Goal: Task Accomplishment & Management: Complete application form

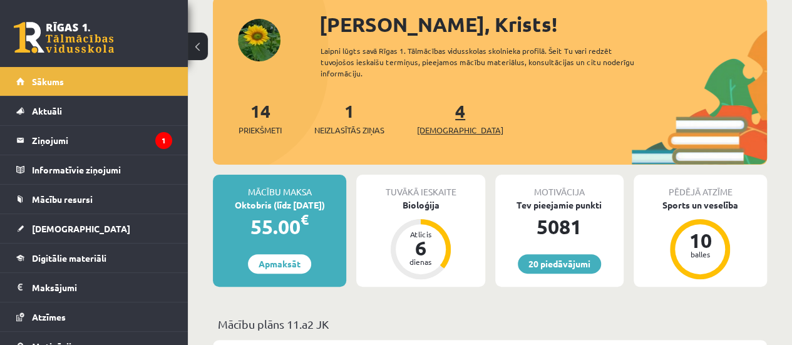
scroll to position [77, 0]
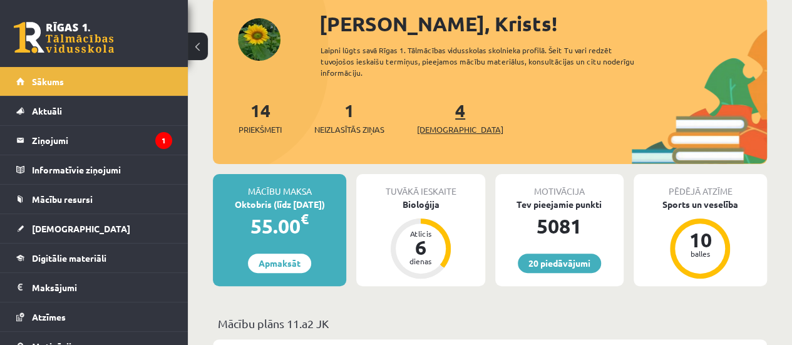
click at [441, 127] on span "[DEMOGRAPHIC_DATA]" at bounding box center [460, 129] width 86 height 13
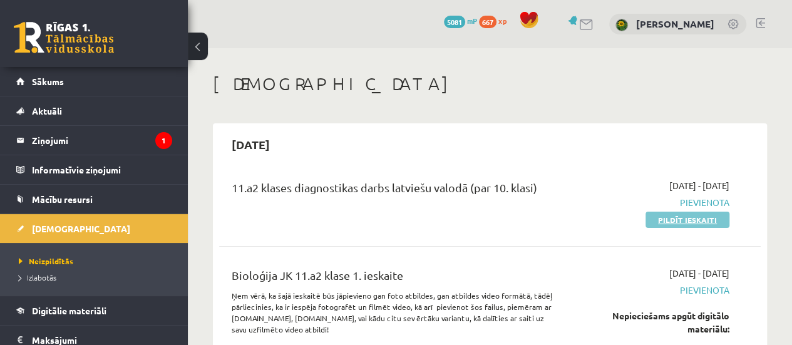
click at [666, 217] on link "Pildīt ieskaiti" at bounding box center [688, 220] width 84 height 16
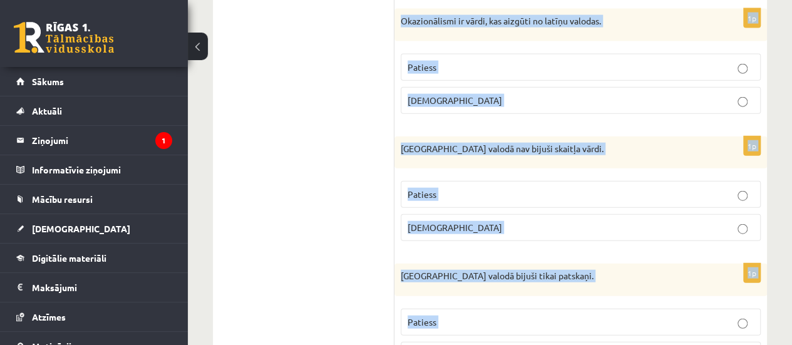
scroll to position [3862, 0]
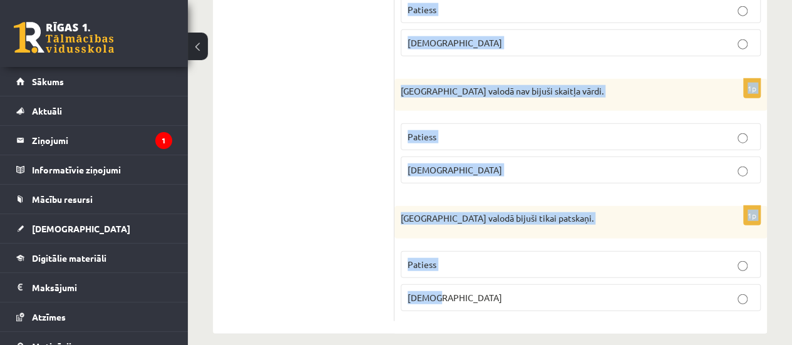
drag, startPoint x: 402, startPoint y: 118, endPoint x: 599, endPoint y: 349, distance: 303.9
copy form "Apgalvojums ir patiess vai nepatiess? 1p Saziņa kļūst iespējama tikai tad, kas …"
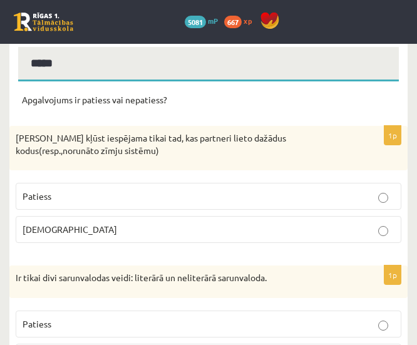
scroll to position [165, 0]
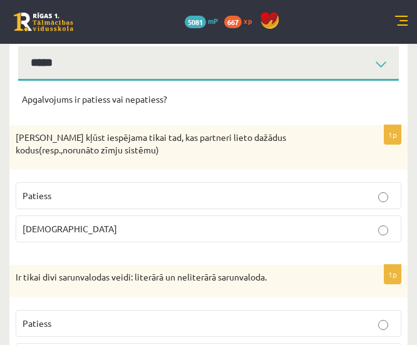
click at [321, 226] on p "Aplams" at bounding box center [209, 228] width 372 height 13
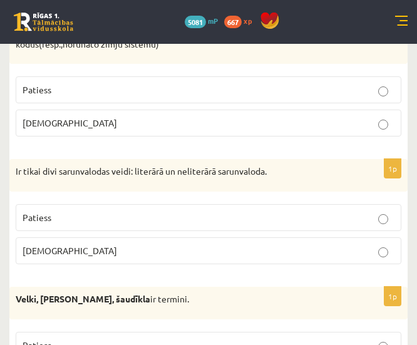
scroll to position [272, 0]
click at [321, 226] on label "Patiess" at bounding box center [209, 217] width 386 height 27
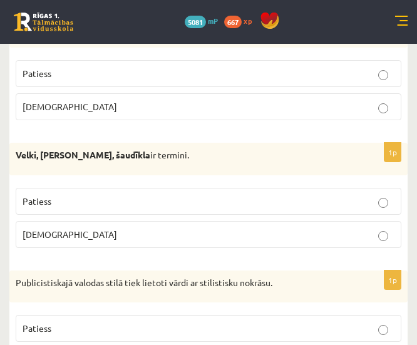
scroll to position [416, 0]
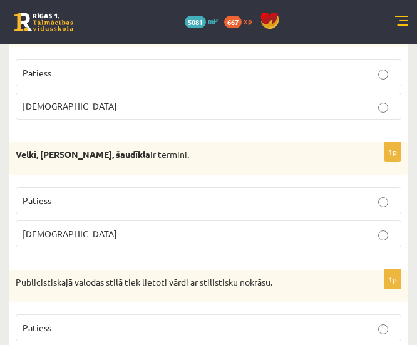
click at [321, 227] on p "Aplams" at bounding box center [209, 233] width 372 height 13
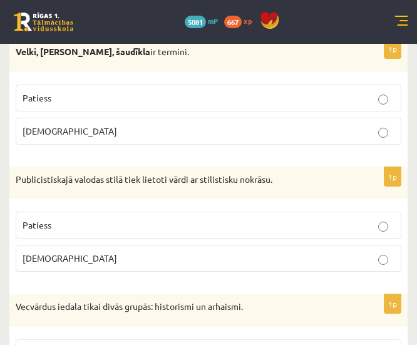
scroll to position [542, 0]
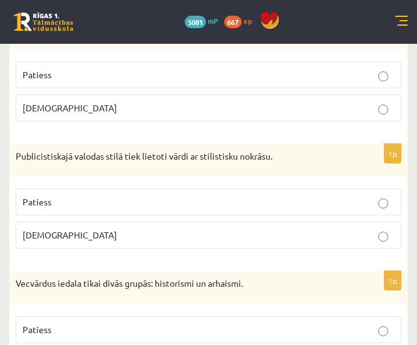
click at [357, 196] on p "Patiess" at bounding box center [209, 201] width 372 height 13
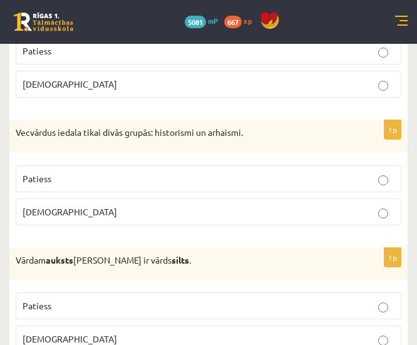
scroll to position [693, 0]
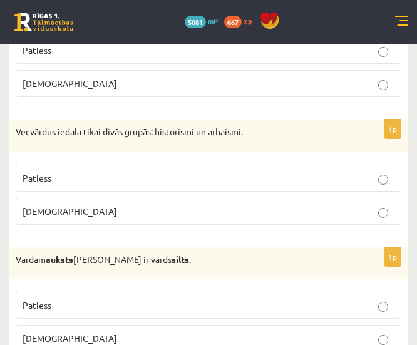
click at [351, 172] on p "Patiess" at bounding box center [209, 178] width 372 height 13
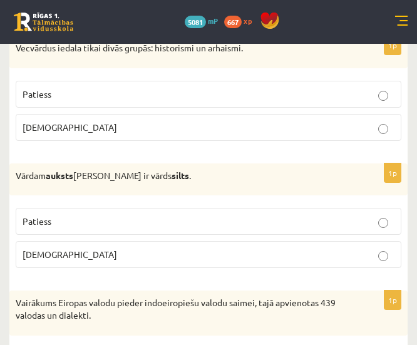
scroll to position [778, 0]
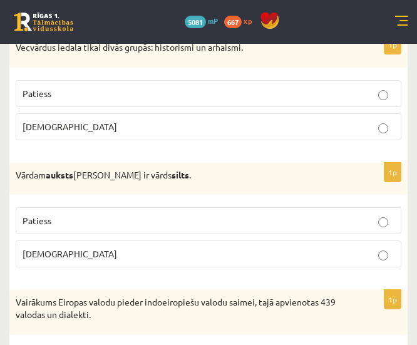
click at [367, 227] on label "Patiess" at bounding box center [209, 220] width 386 height 27
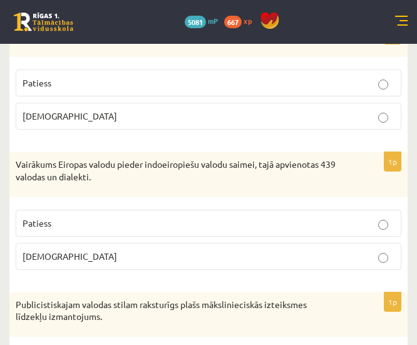
scroll to position [917, 0]
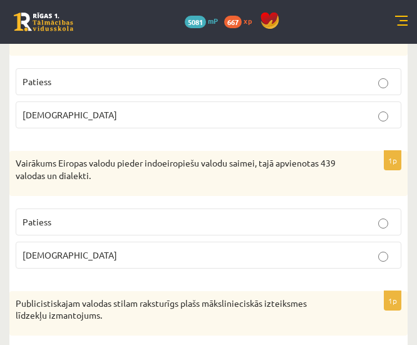
click at [366, 222] on p "Patiess" at bounding box center [209, 221] width 372 height 13
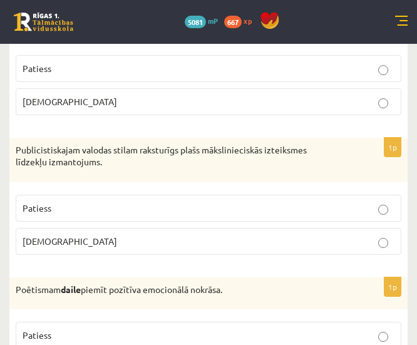
scroll to position [1072, 0]
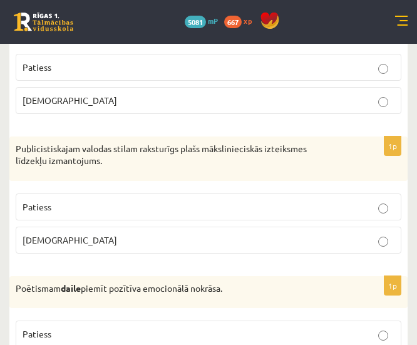
click at [364, 204] on p "Patiess" at bounding box center [209, 206] width 372 height 13
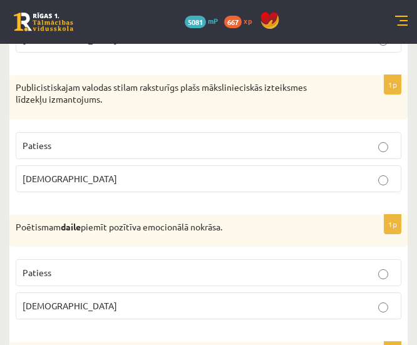
scroll to position [1139, 0]
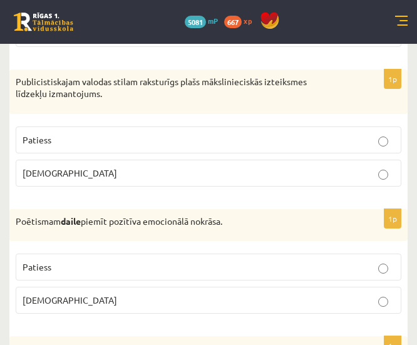
click at [370, 261] on p "Patiess" at bounding box center [209, 267] width 372 height 13
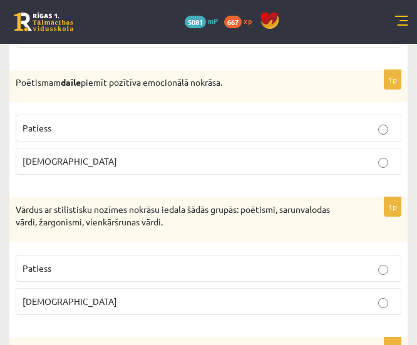
scroll to position [1278, 0]
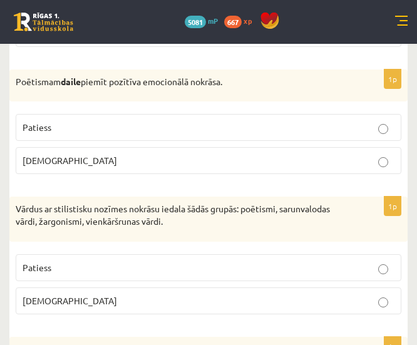
click at [370, 261] on p "Patiess" at bounding box center [209, 267] width 372 height 13
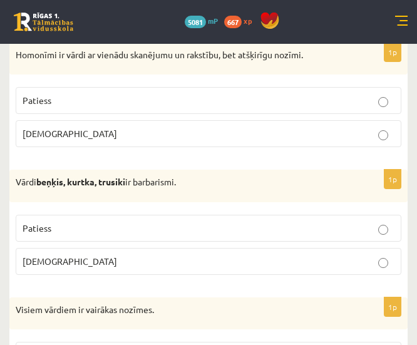
scroll to position [1576, 0]
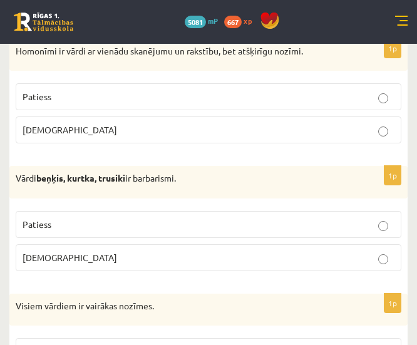
click at [369, 218] on p "Patiess" at bounding box center [209, 224] width 372 height 13
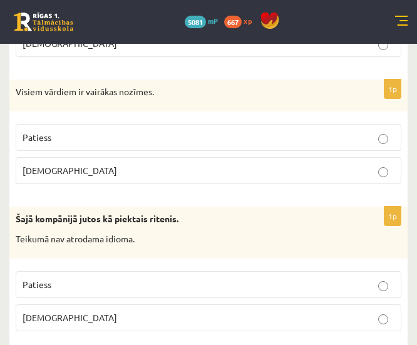
scroll to position [1791, 0]
click at [375, 311] on p "Aplams" at bounding box center [209, 317] width 372 height 13
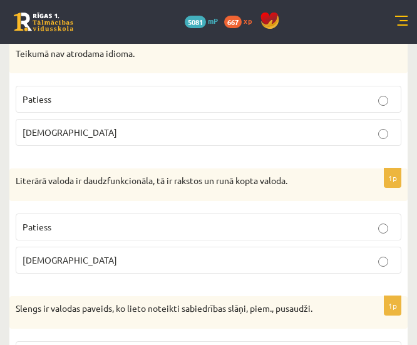
scroll to position [1977, 0]
click at [376, 213] on label "Patiess" at bounding box center [209, 226] width 386 height 27
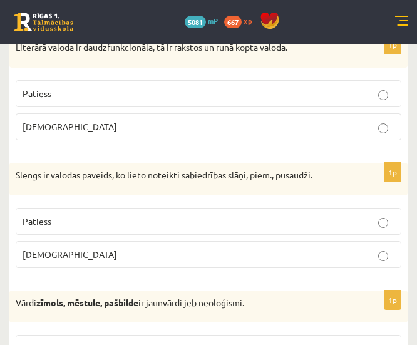
scroll to position [2110, 0]
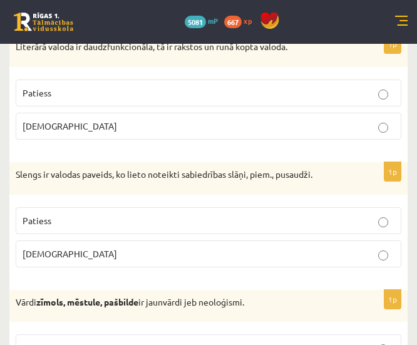
click at [376, 214] on p "Patiess" at bounding box center [209, 220] width 372 height 13
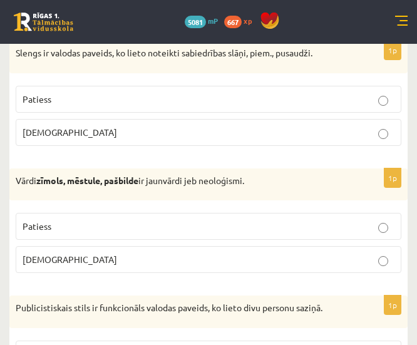
scroll to position [2232, 0]
click at [376, 212] on label "Patiess" at bounding box center [209, 225] width 386 height 27
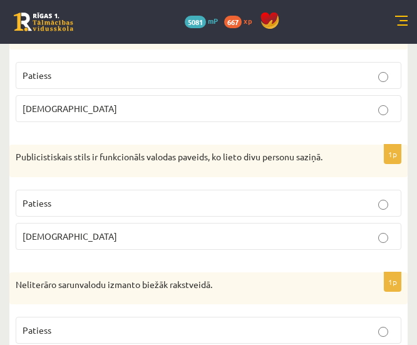
scroll to position [2384, 0]
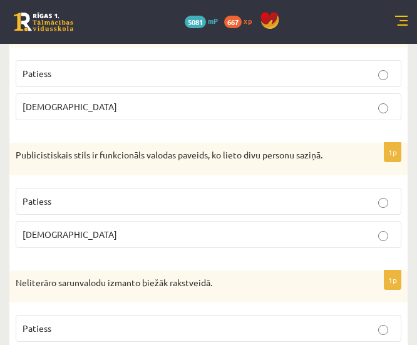
click at [376, 228] on p "Aplams" at bounding box center [209, 234] width 372 height 13
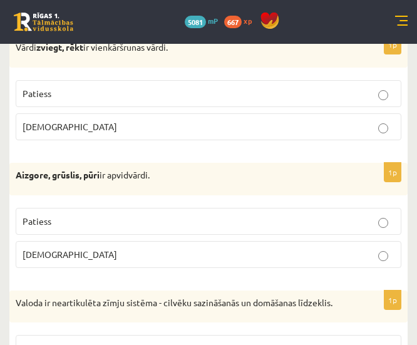
scroll to position [2747, 0]
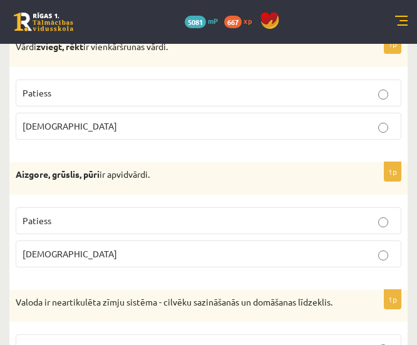
click at [384, 211] on label "Patiess" at bounding box center [209, 220] width 386 height 27
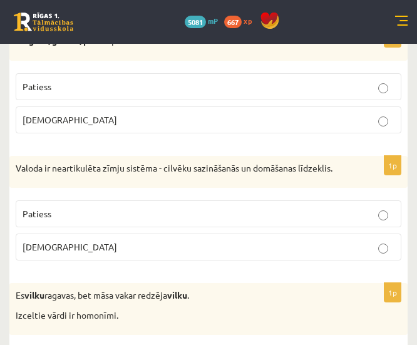
scroll to position [2882, 0]
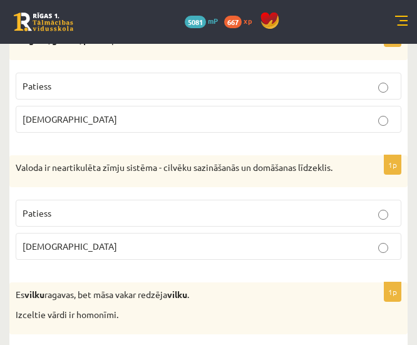
click at [383, 233] on label "Aplams" at bounding box center [209, 246] width 386 height 27
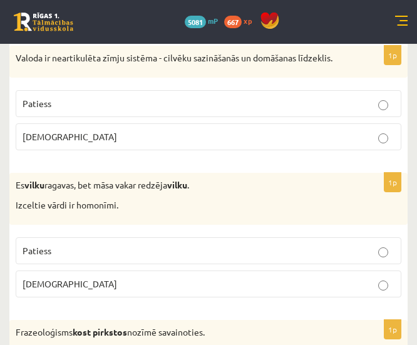
scroll to position [2992, 0]
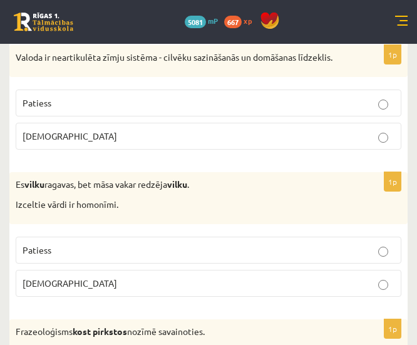
click at [383, 237] on label "Patiess" at bounding box center [209, 250] width 386 height 27
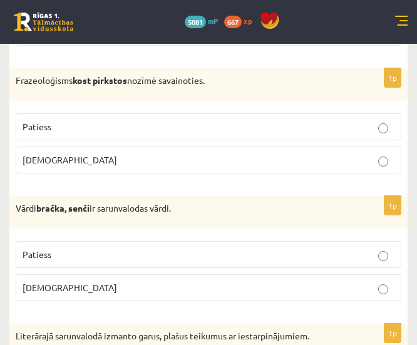
scroll to position [3245, 0]
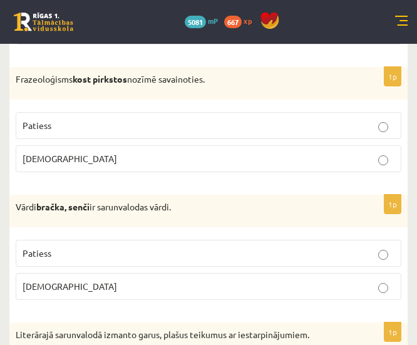
click at [385, 247] on p "Patiess" at bounding box center [209, 253] width 372 height 13
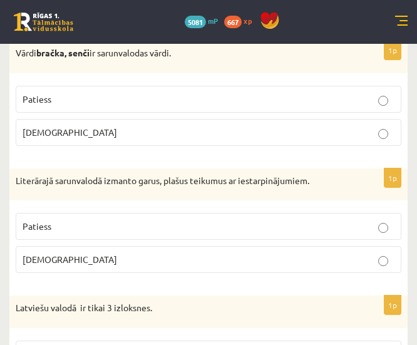
scroll to position [3399, 0]
click at [385, 252] on p "Aplams" at bounding box center [209, 258] width 372 height 13
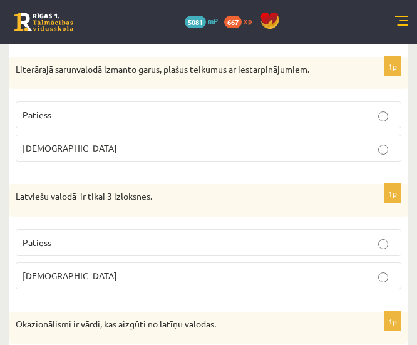
scroll to position [3511, 0]
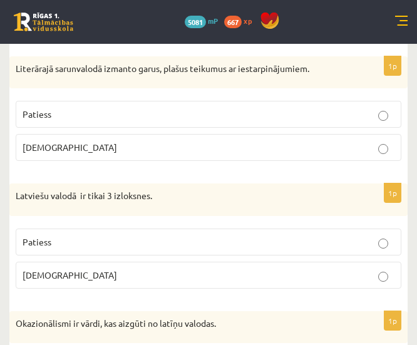
click at [385, 233] on fieldset "Patiess Aplams" at bounding box center [209, 257] width 386 height 70
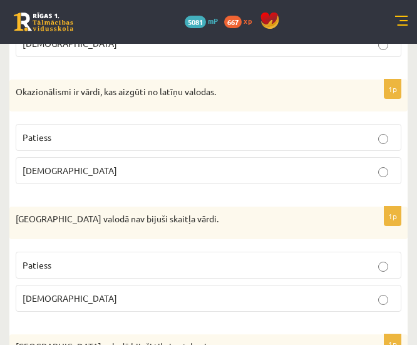
scroll to position [3743, 0]
click at [381, 258] on p "Patiess" at bounding box center [209, 264] width 372 height 13
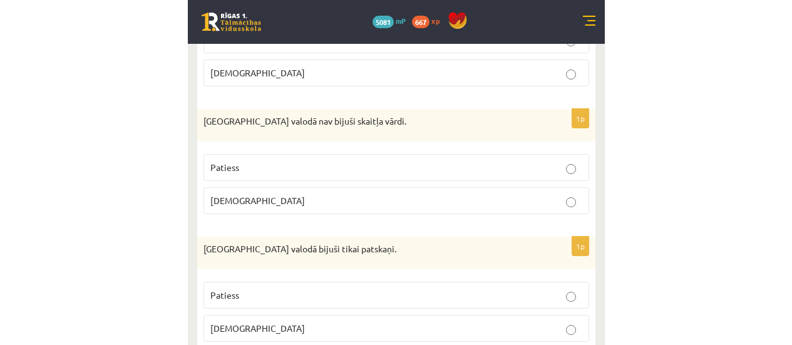
scroll to position [3843, 0]
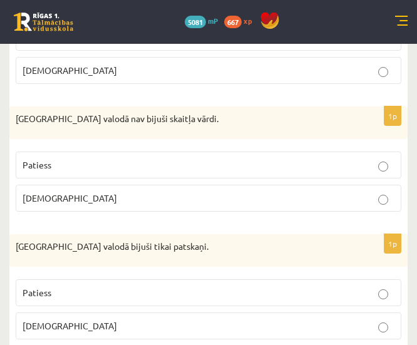
click at [378, 313] on label "Aplams" at bounding box center [209, 326] width 386 height 27
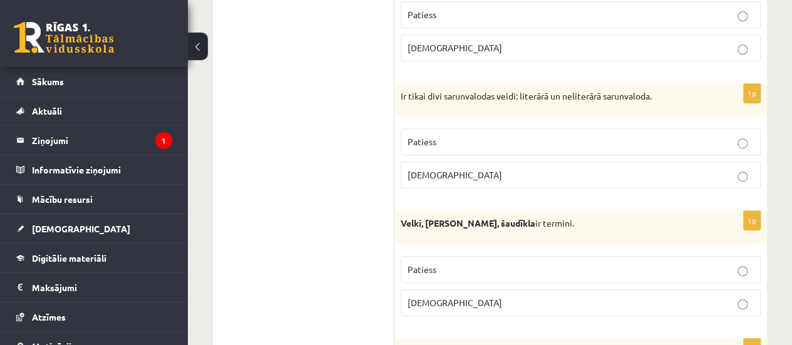
scroll to position [0, 0]
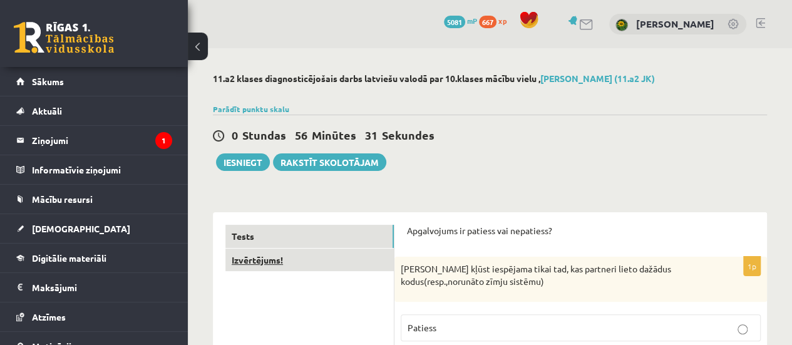
click at [281, 257] on link "Izvērtējums!" at bounding box center [309, 260] width 168 height 23
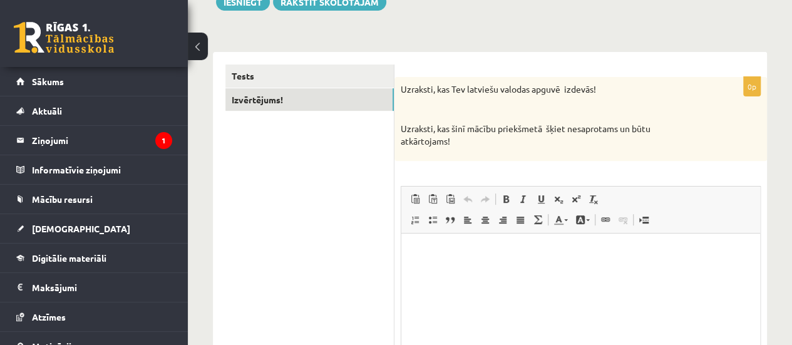
scroll to position [161, 0]
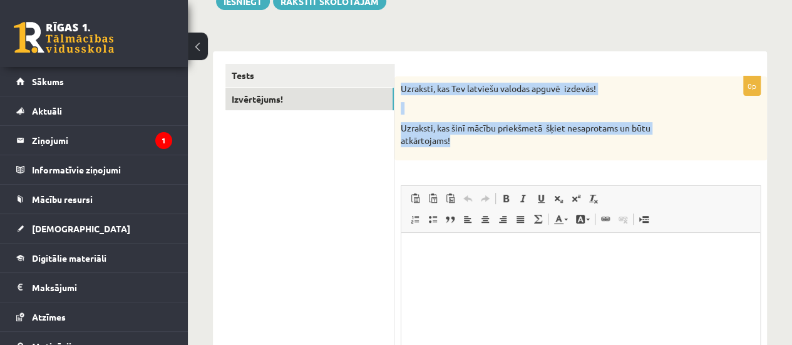
drag, startPoint x: 400, startPoint y: 86, endPoint x: 459, endPoint y: 148, distance: 86.0
click at [459, 148] on div "Uzraksti, kas Tev latviešu valodas apguvē izdevās! Uzraksti, kas šinī mācību pr…" at bounding box center [581, 118] width 373 height 84
click at [436, 122] on p "Uzraksti, kas šinī mācību priekšmetā šķiet nesaprotams un būtu atkārtojams!" at bounding box center [549, 134] width 297 height 24
drag, startPoint x: 400, startPoint y: 85, endPoint x: 457, endPoint y: 143, distance: 81.5
click at [457, 143] on div "Uzraksti, kas Tev latviešu valodas apguvē izdevās! Uzraksti, kas šinī mācību pr…" at bounding box center [581, 118] width 373 height 84
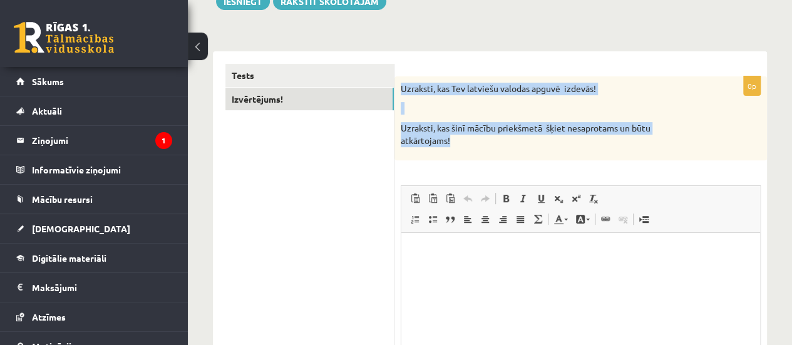
click at [435, 135] on p "Uzraksti, kas šinī mācību priekšmetā šķiet nesaprotams un būtu atkārtojams!" at bounding box center [549, 134] width 297 height 24
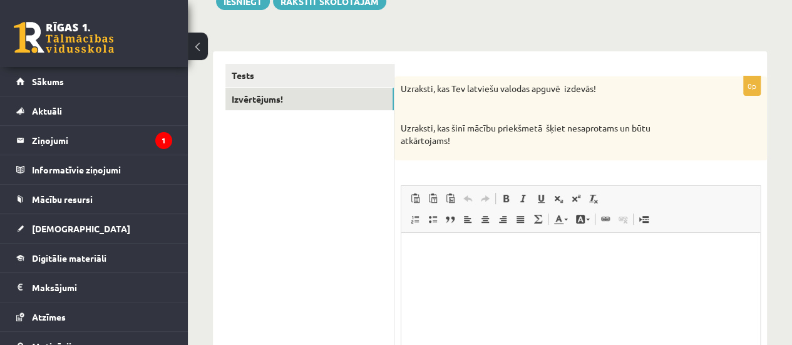
click at [435, 135] on p "Uzraksti, kas šinī mācību priekšmetā šķiet nesaprotams un būtu atkārtojams!" at bounding box center [549, 134] width 297 height 24
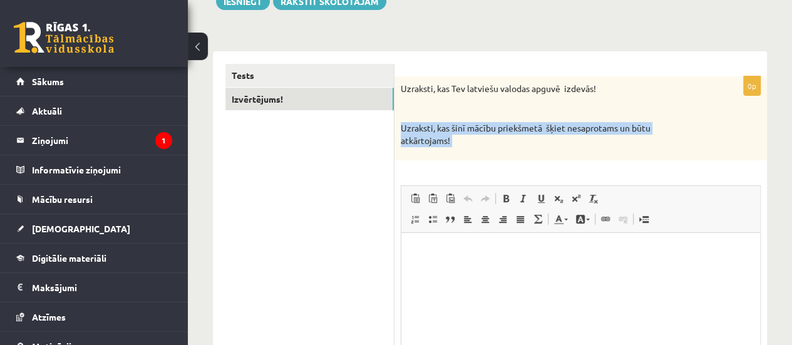
click at [435, 135] on p "Uzraksti, kas šinī mācību priekšmetā šķiet nesaprotams un būtu atkārtojams!" at bounding box center [549, 134] width 297 height 24
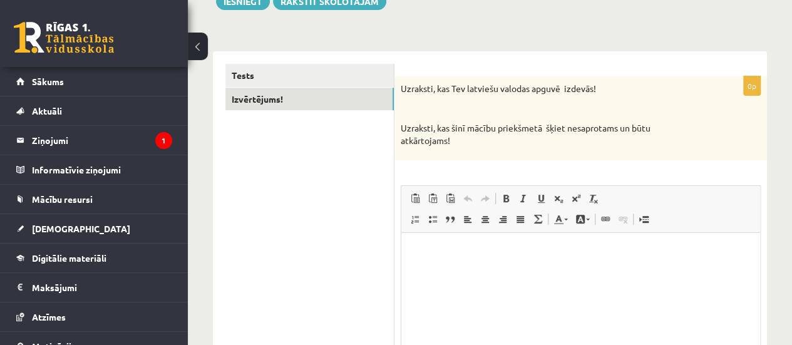
click at [405, 87] on p "Uzraksti, kas Tev latviešu valodas apguvē izdevās!" at bounding box center [549, 89] width 297 height 13
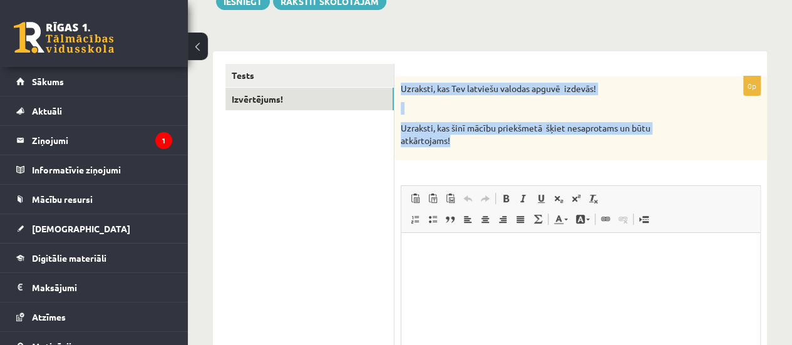
drag, startPoint x: 401, startPoint y: 88, endPoint x: 453, endPoint y: 138, distance: 72.6
click at [453, 138] on div "Uzraksti, kas Tev latviešu valodas apguvē izdevās! Uzraksti, kas šinī mācību pr…" at bounding box center [581, 118] width 373 height 84
click at [428, 132] on p "Uzraksti, kas šinī mācību priekšmetā šķiet nesaprotams un būtu atkārtojams!" at bounding box center [549, 134] width 297 height 24
drag, startPoint x: 399, startPoint y: 83, endPoint x: 458, endPoint y: 153, distance: 92.0
click at [458, 153] on div "Uzraksti, kas Tev latviešu valodas apguvē izdevās! Uzraksti, kas šinī mācību pr…" at bounding box center [581, 118] width 373 height 84
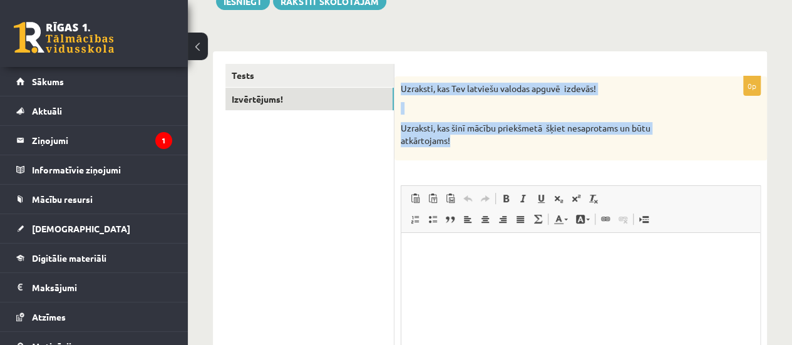
click at [425, 133] on p "Uzraksti, kas šinī mācību priekšmetā šķiet nesaprotams un būtu atkārtojams!" at bounding box center [549, 134] width 297 height 24
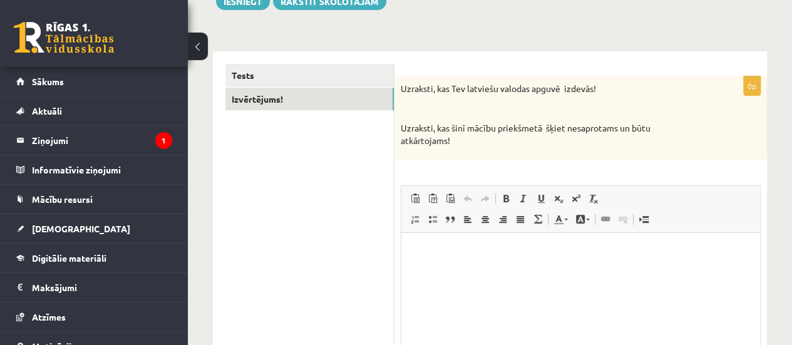
click at [424, 85] on p "Uzraksti, kas Tev latviešu valodas apguvē izdevās!" at bounding box center [549, 89] width 297 height 13
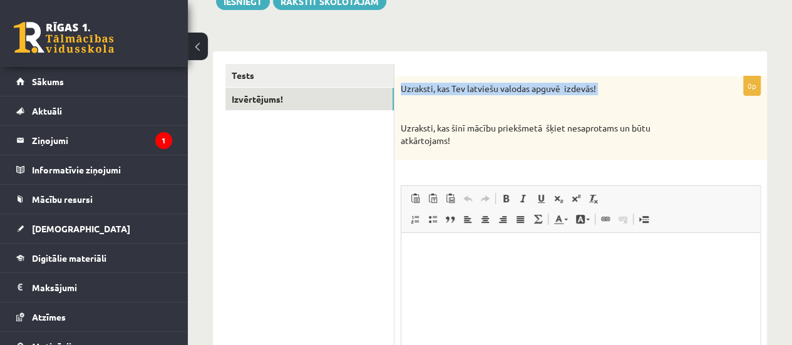
click at [424, 85] on p "Uzraksti, kas Tev latviešu valodas apguvē izdevās!" at bounding box center [549, 89] width 297 height 13
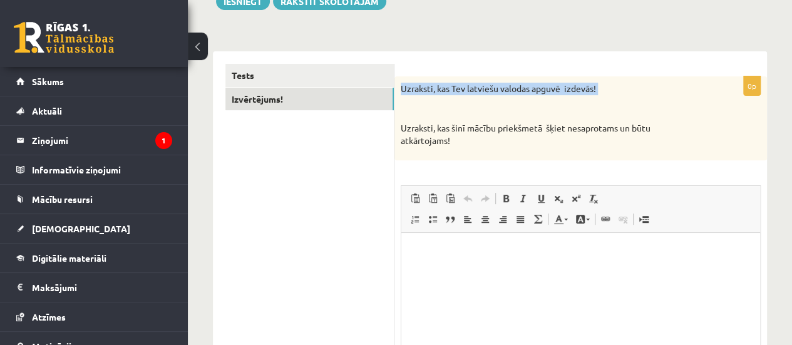
click at [424, 85] on p "Uzraksti, kas Tev latviešu valodas apguvē izdevās!" at bounding box center [549, 89] width 297 height 13
click at [425, 87] on p "Uzraksti, kas Tev latviešu valodas apguvē izdevās!" at bounding box center [549, 89] width 297 height 13
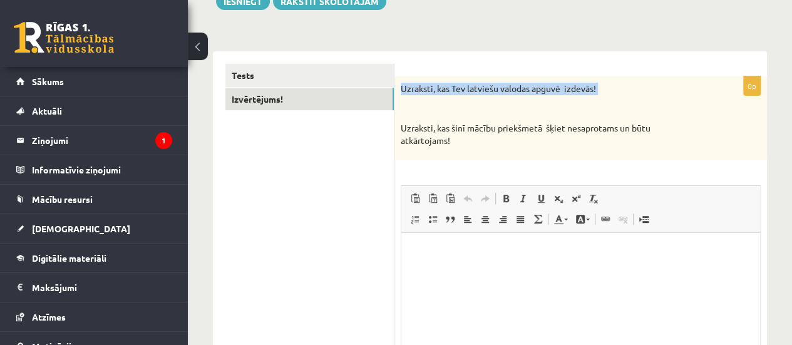
drag, startPoint x: 461, startPoint y: 145, endPoint x: 394, endPoint y: 86, distance: 89.2
click at [394, 86] on div "**********" at bounding box center [490, 254] width 554 height 407
click at [435, 127] on p "Uzraksti, kas šinī mācību priekšmetā šķiet nesaprotams un būtu atkārtojams!" at bounding box center [549, 134] width 297 height 24
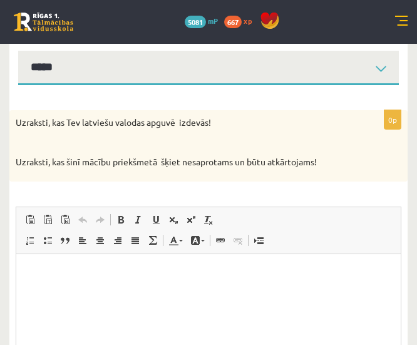
click at [77, 273] on p "Rich Text Editor, wiswyg-editor-user-answer-47433843705460" at bounding box center [208, 273] width 359 height 13
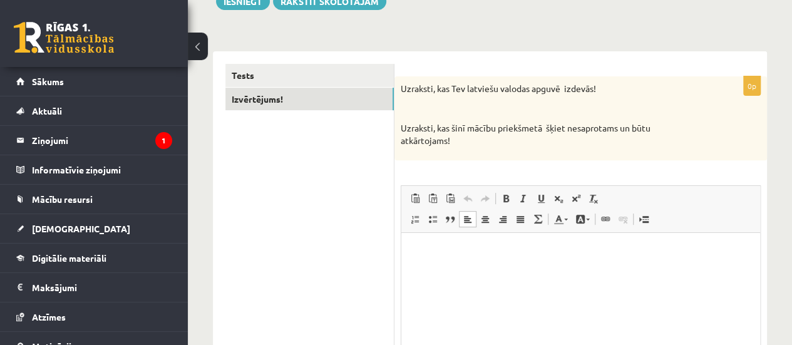
click at [425, 249] on p "Rich Text Editor, wiswyg-editor-user-answer-47433843705460" at bounding box center [581, 251] width 334 height 13
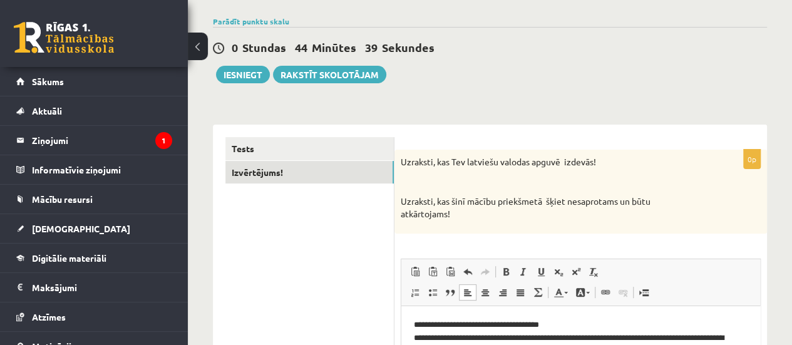
scroll to position [87, 0]
click at [261, 80] on button "Iesniegt" at bounding box center [243, 75] width 54 height 18
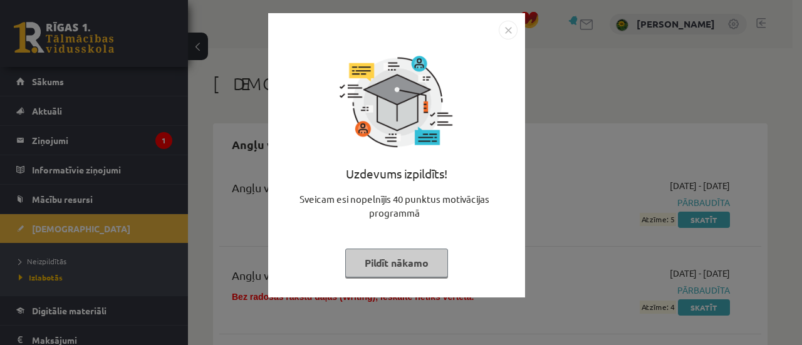
click at [512, 33] on img "Close" at bounding box center [508, 30] width 19 height 19
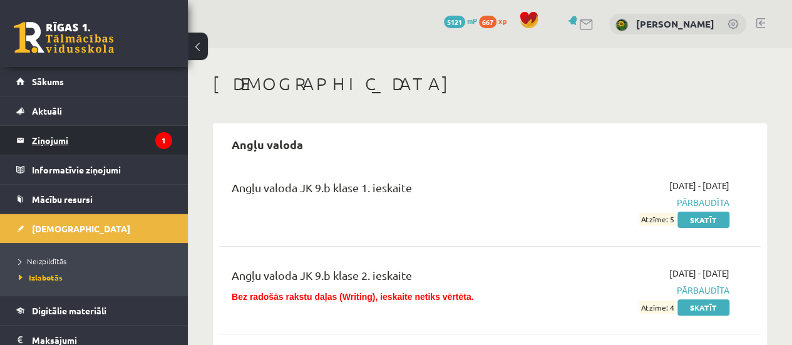
click at [125, 141] on legend "Ziņojumi 1" at bounding box center [102, 140] width 140 height 29
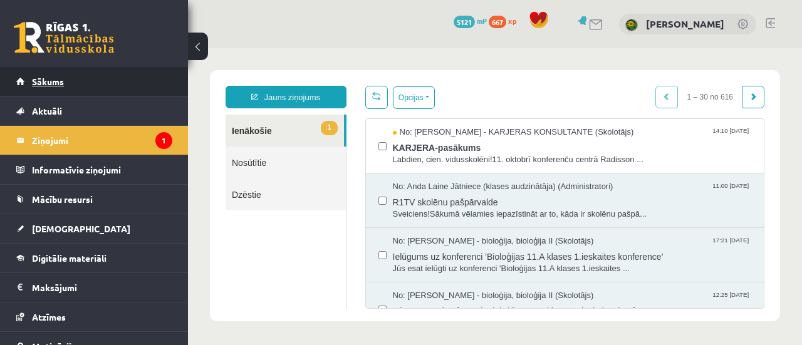
click at [146, 86] on link "Sākums" at bounding box center [94, 81] width 156 height 29
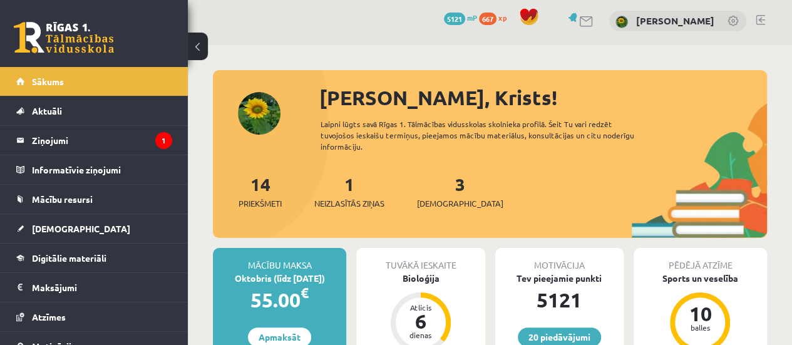
scroll to position [3, 0]
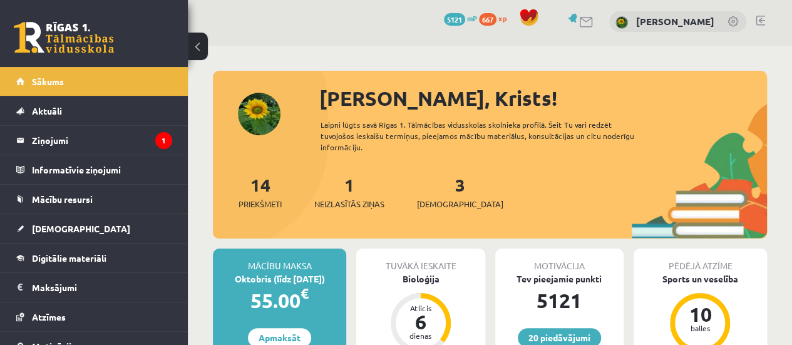
click at [760, 16] on link at bounding box center [760, 21] width 9 height 10
